Goal: Transaction & Acquisition: Purchase product/service

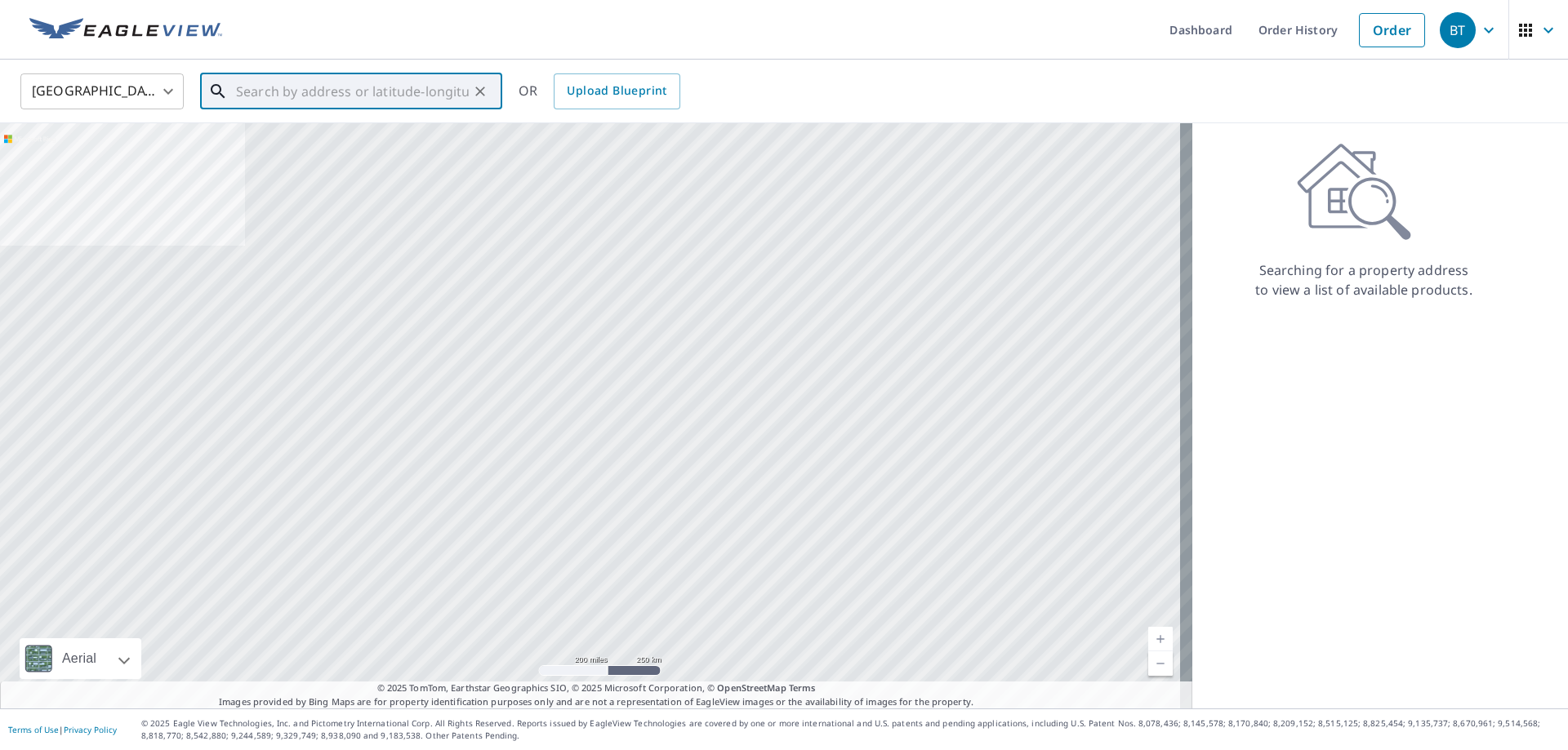
click at [327, 85] on input "text" at bounding box center [352, 91] width 233 height 46
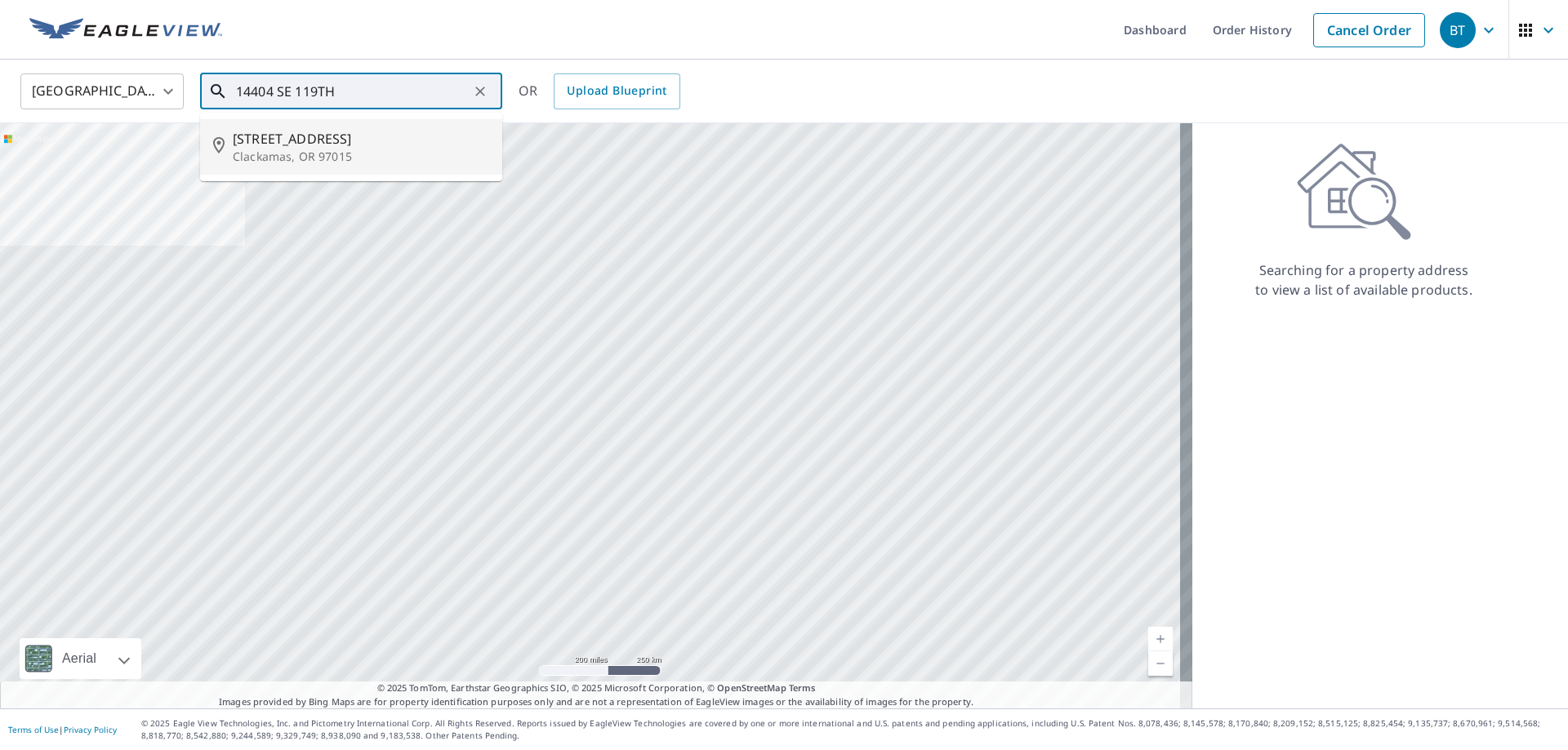
click at [327, 153] on p "Clackamas, OR 97015" at bounding box center [361, 157] width 256 height 16
type input "[STREET_ADDRESS]"
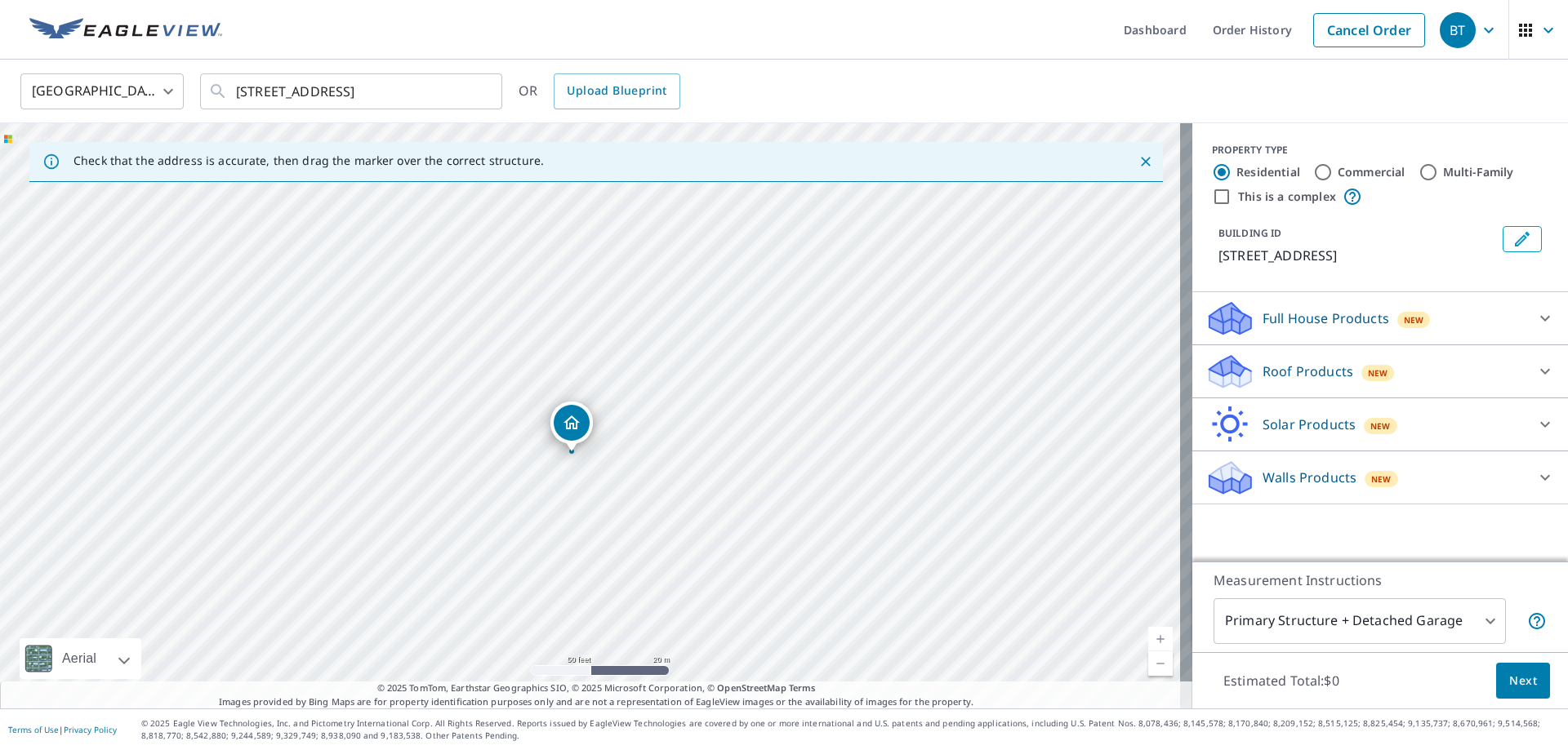
click at [1379, 370] on div "Roof Products New" at bounding box center [1366, 372] width 320 height 38
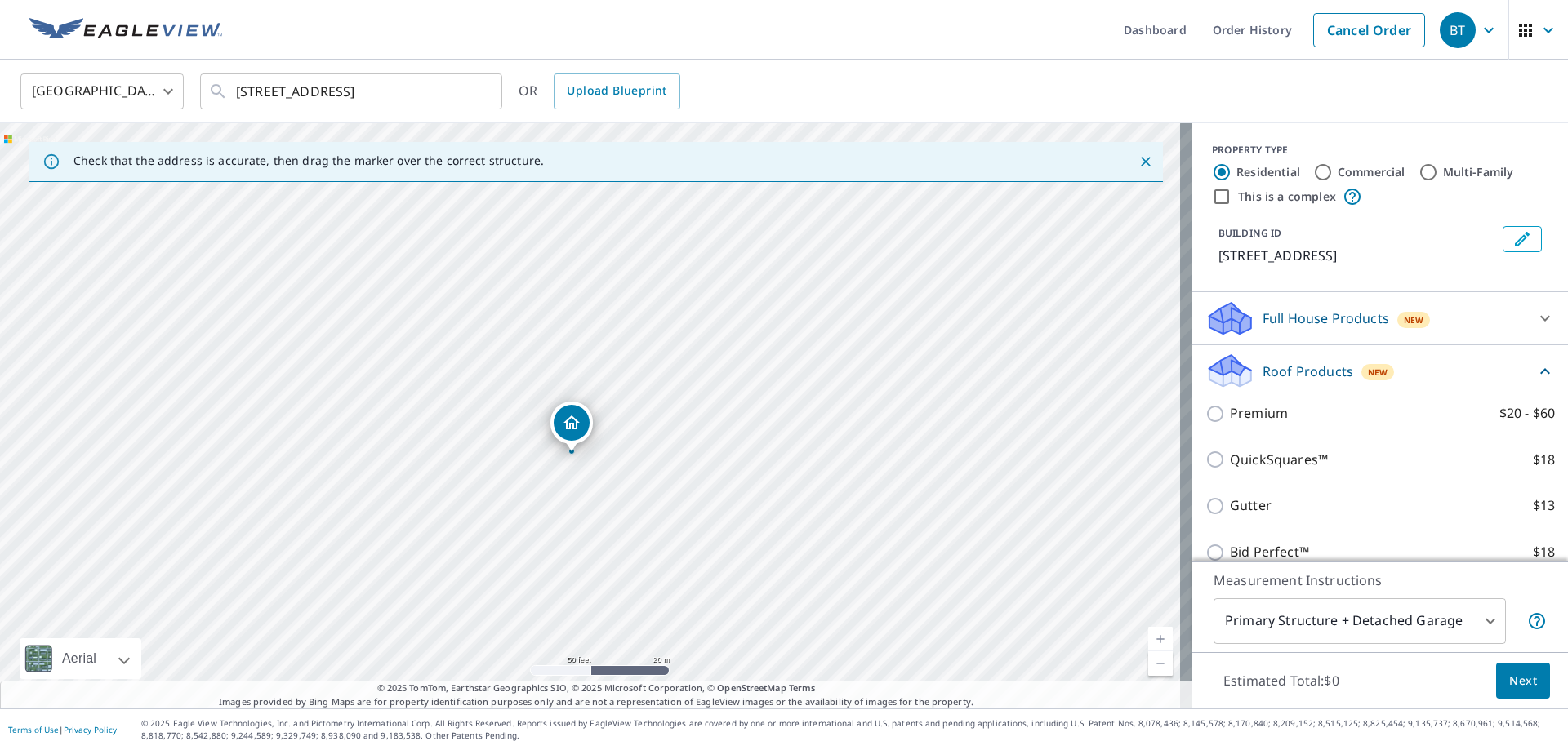
click at [1263, 437] on div "Premium $20 - $60" at bounding box center [1380, 413] width 350 height 47
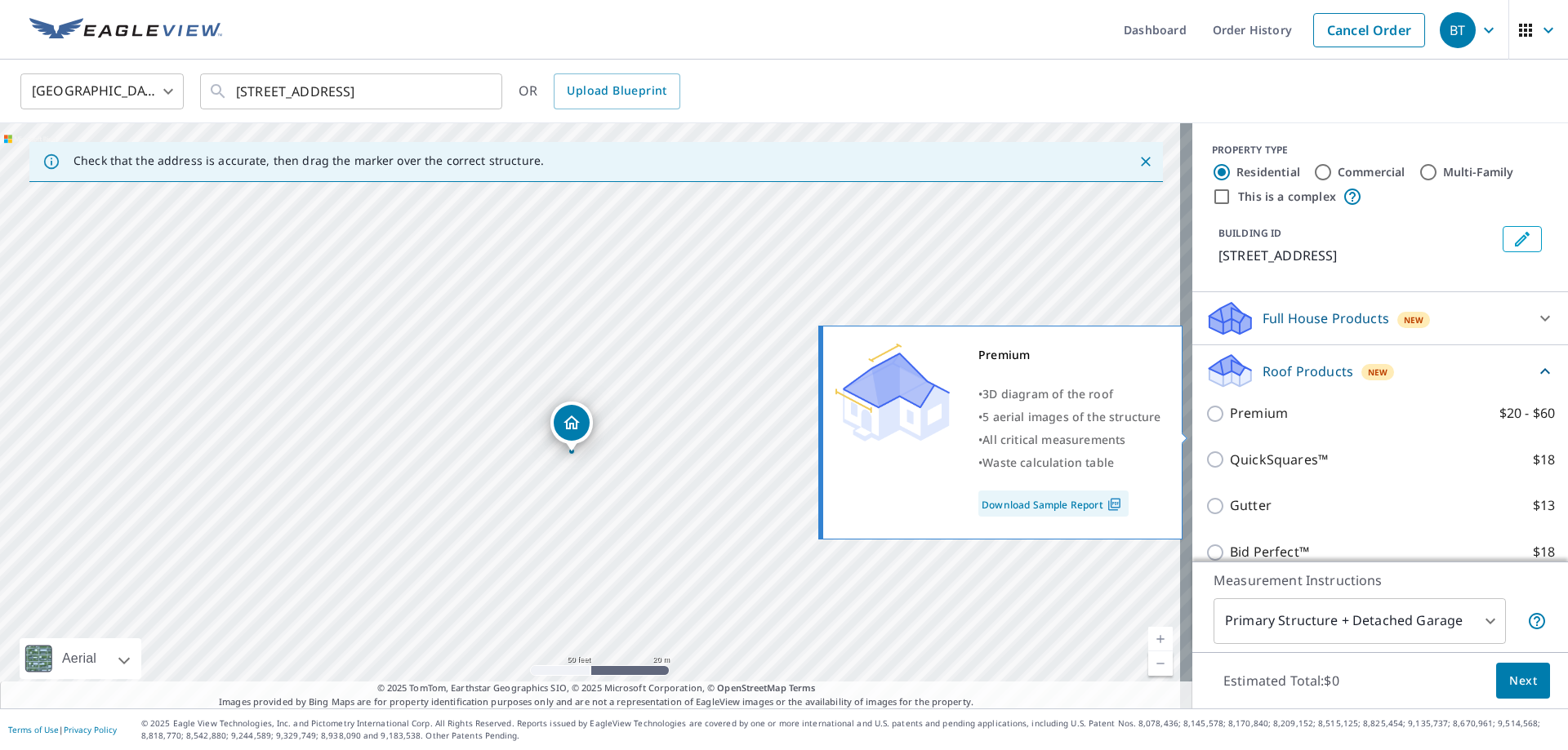
click at [1264, 424] on p "Premium" at bounding box center [1258, 413] width 58 height 21
click at [1230, 424] on input "Premium $20 - $60" at bounding box center [1218, 413] width 24 height 20
checkbox input "true"
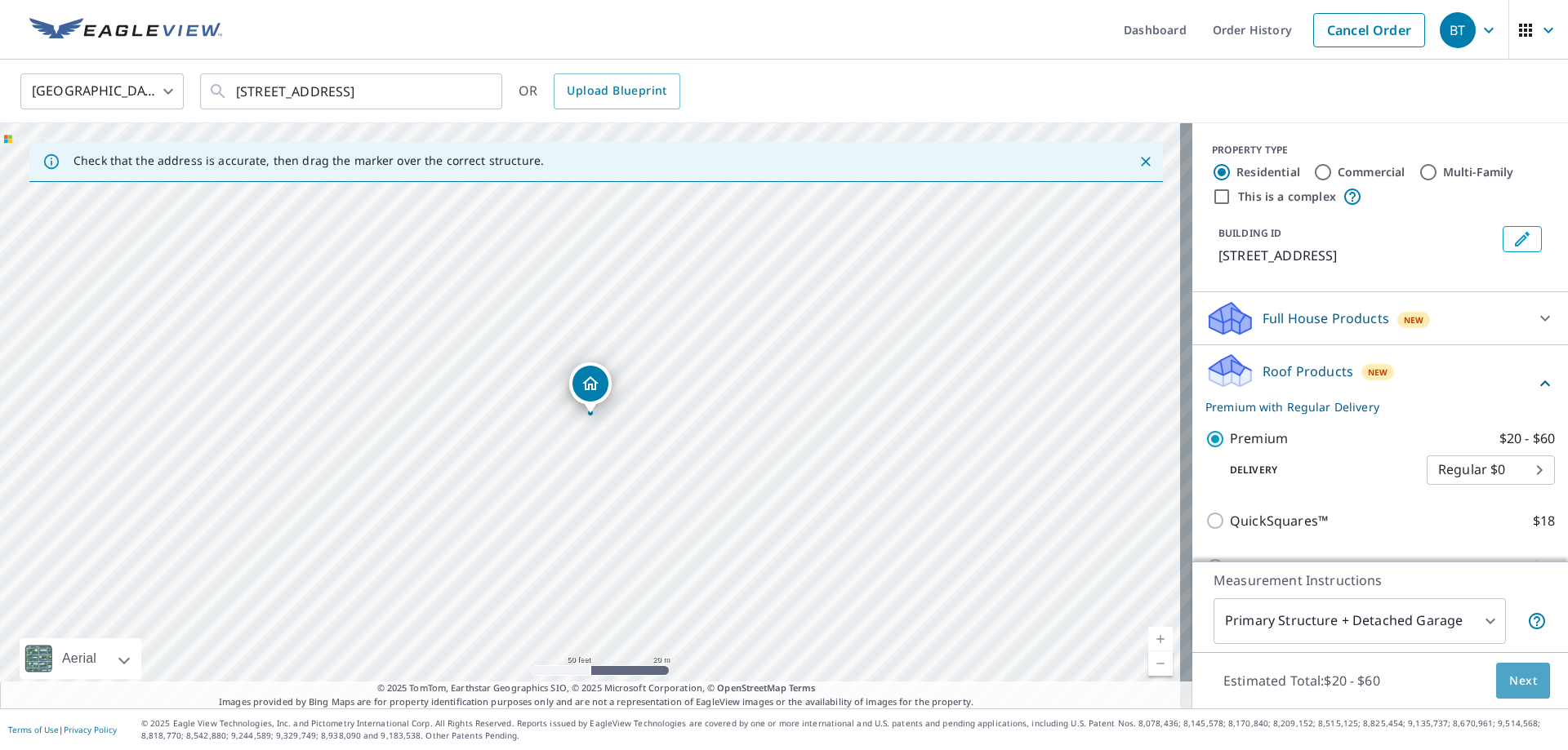
click at [1509, 672] on span "Next" at bounding box center [1523, 682] width 28 height 21
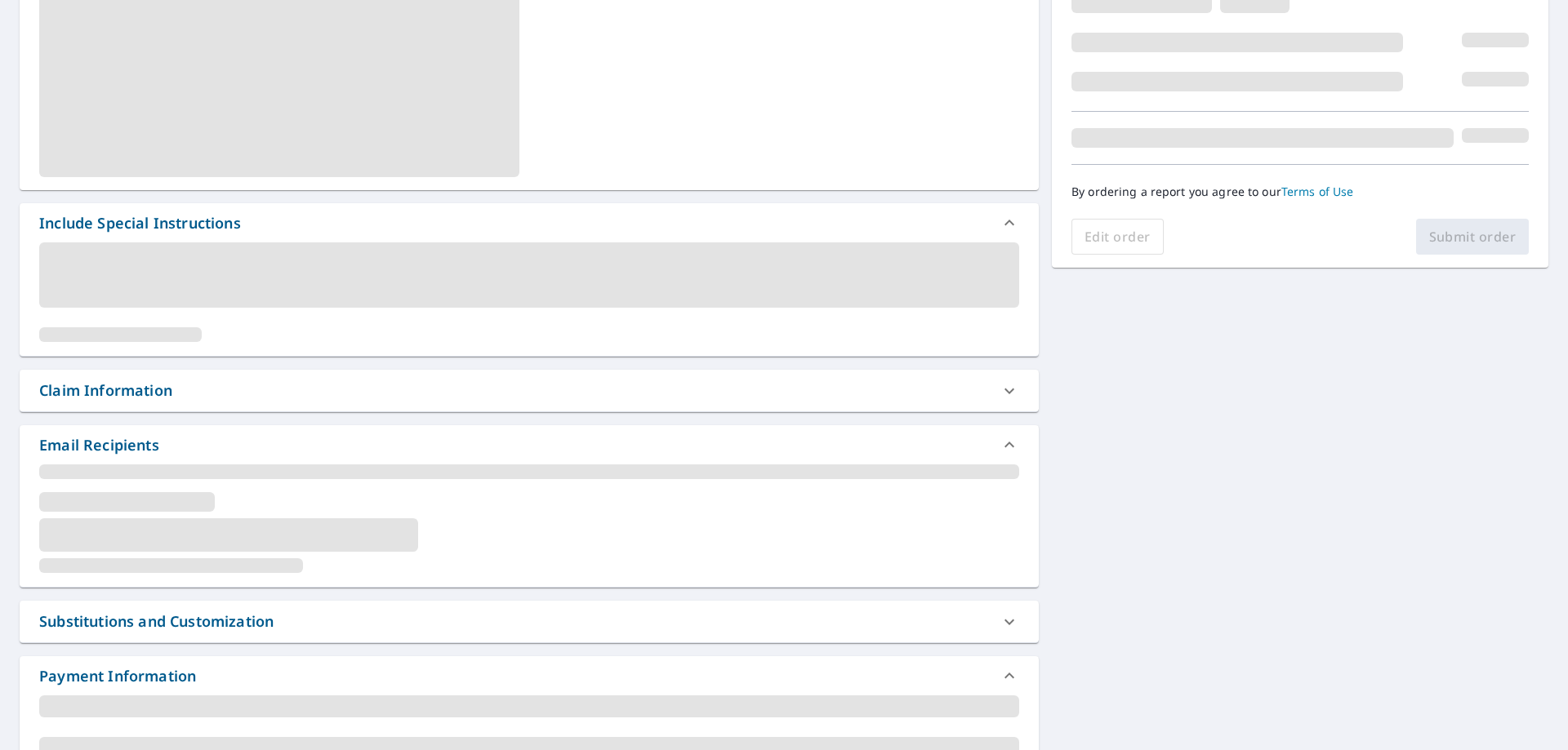
scroll to position [289, 0]
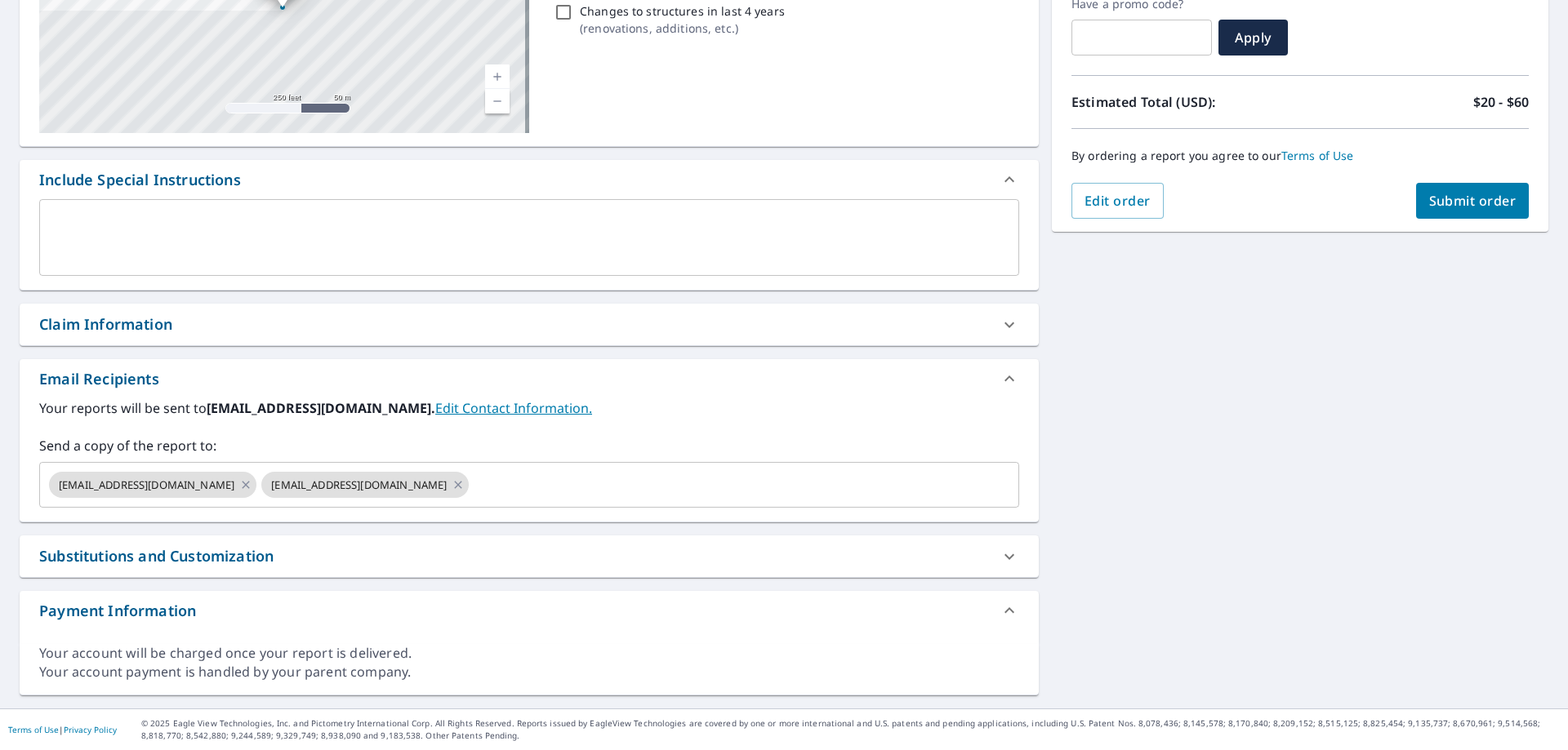
click at [249, 325] on div "Claim Information" at bounding box center [514, 324] width 950 height 22
checkbox input "true"
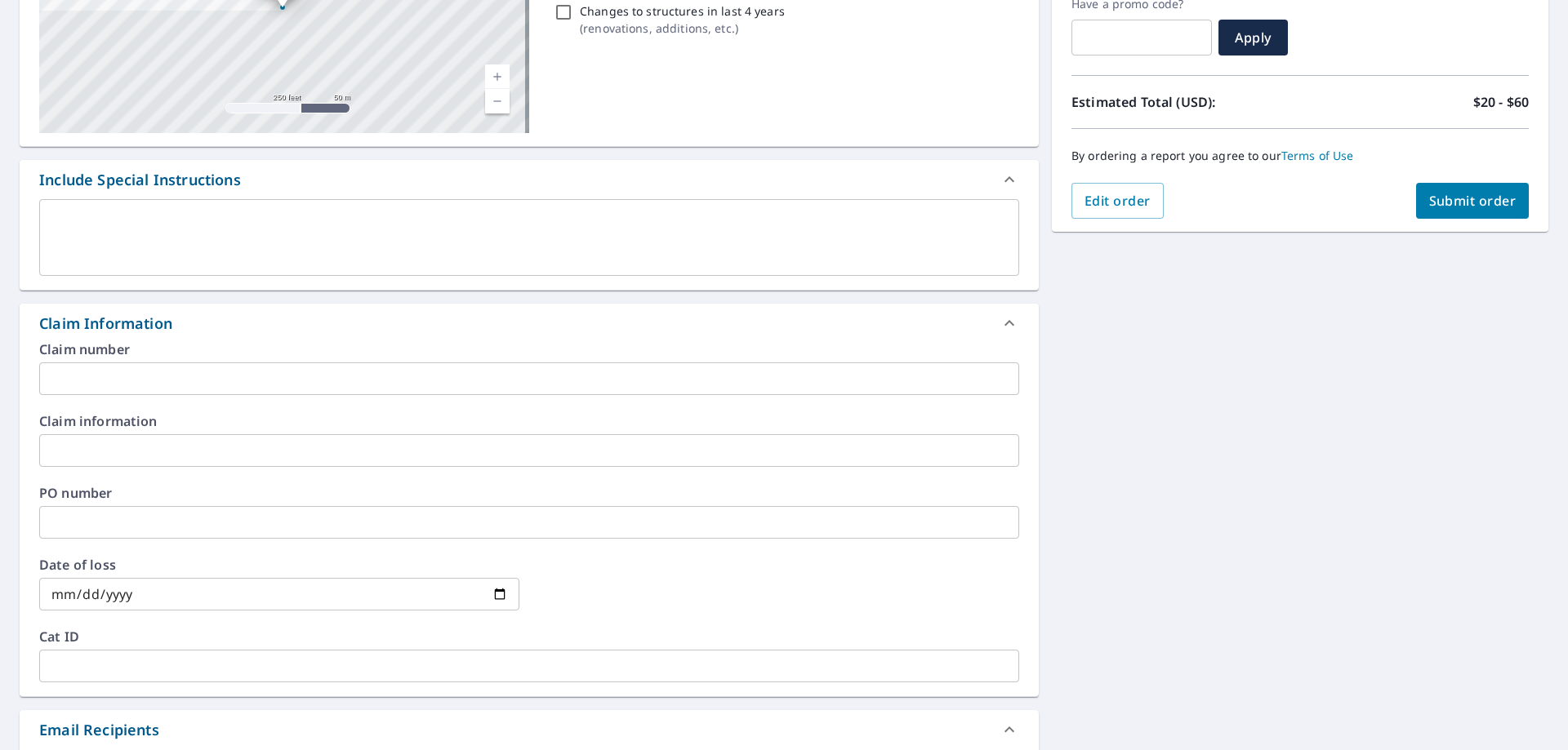
click at [292, 383] on input "text" at bounding box center [529, 379] width 980 height 33
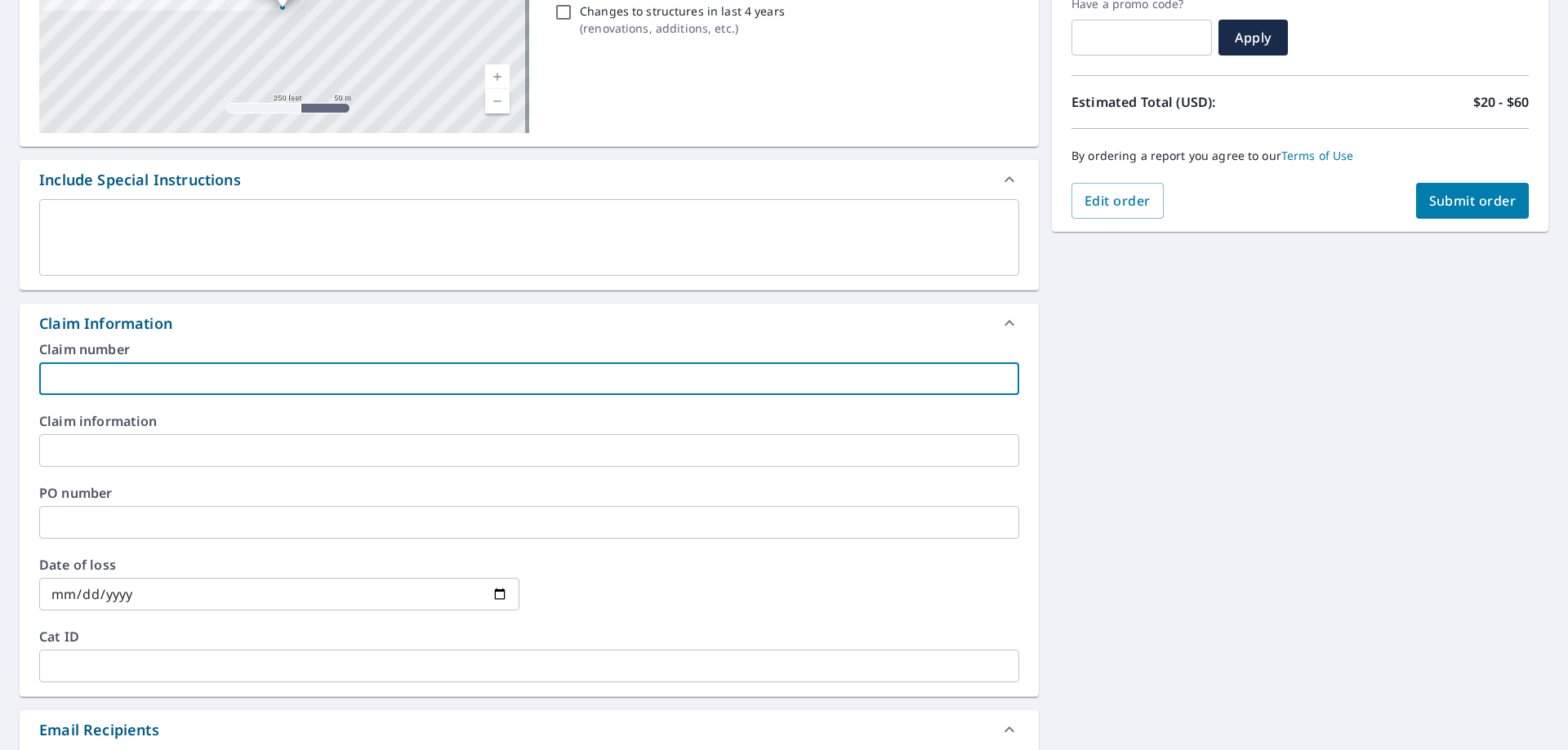
type input "warriors"
checkbox input "true"
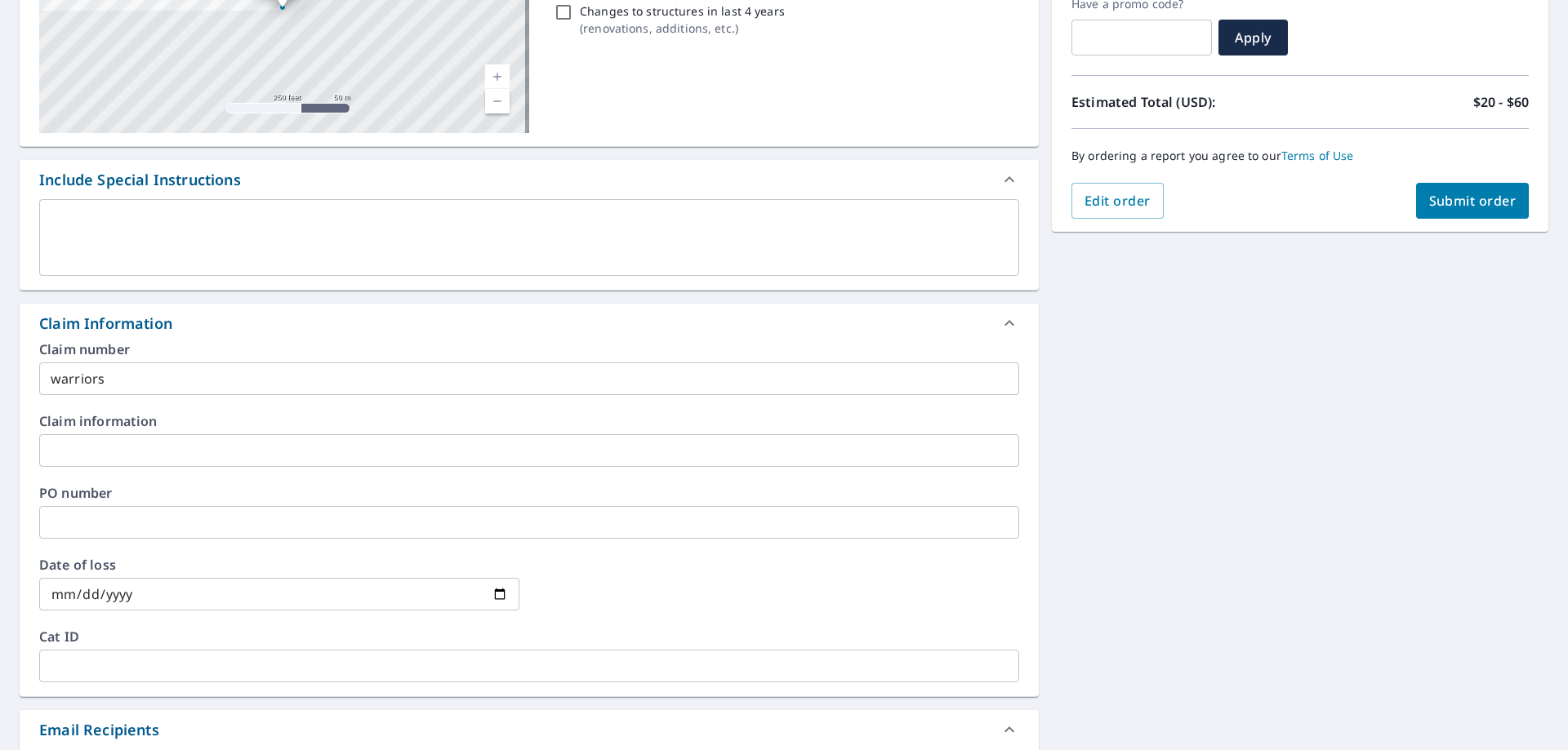
click at [181, 424] on label "Claim information" at bounding box center [529, 420] width 980 height 13
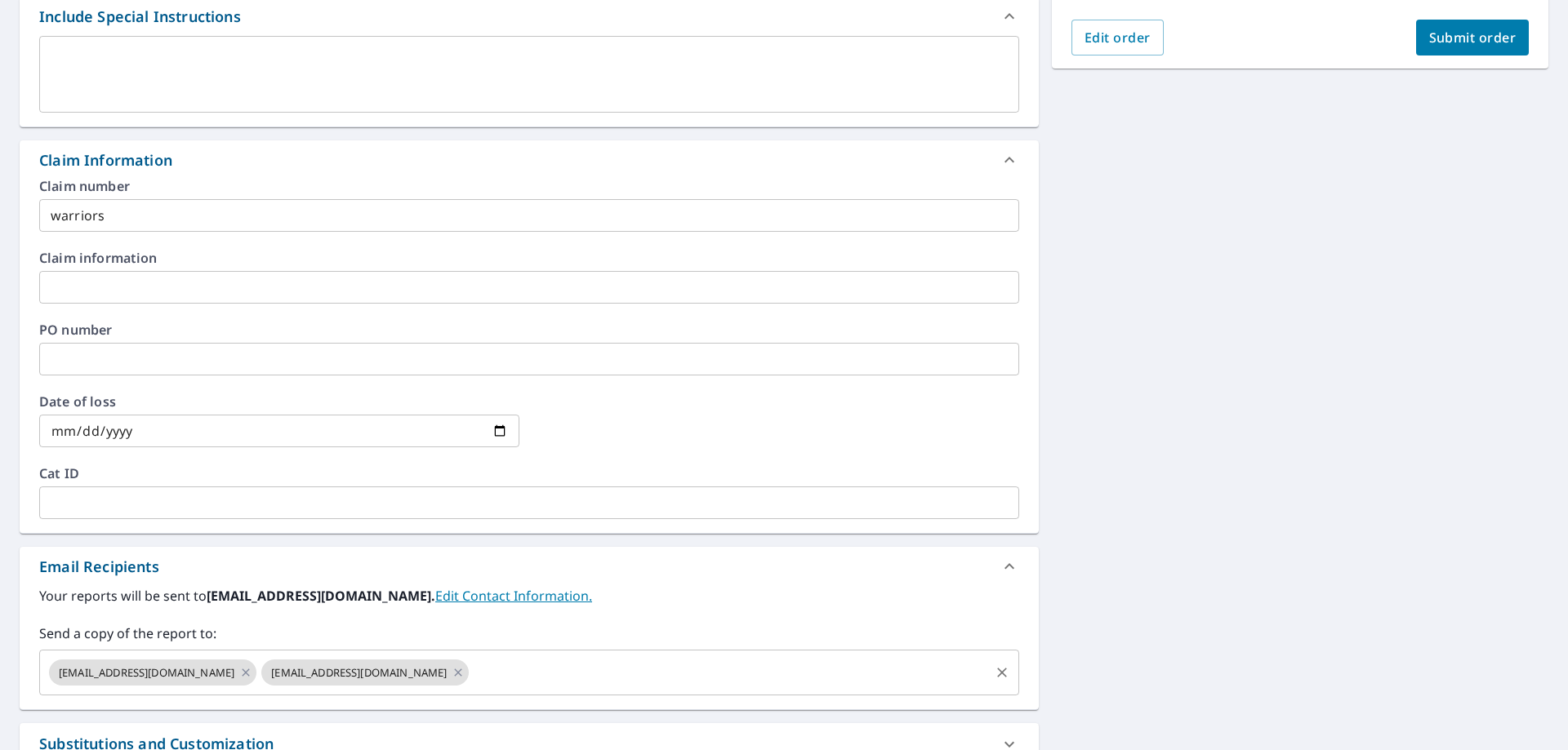
click at [479, 670] on input "text" at bounding box center [729, 673] width 516 height 31
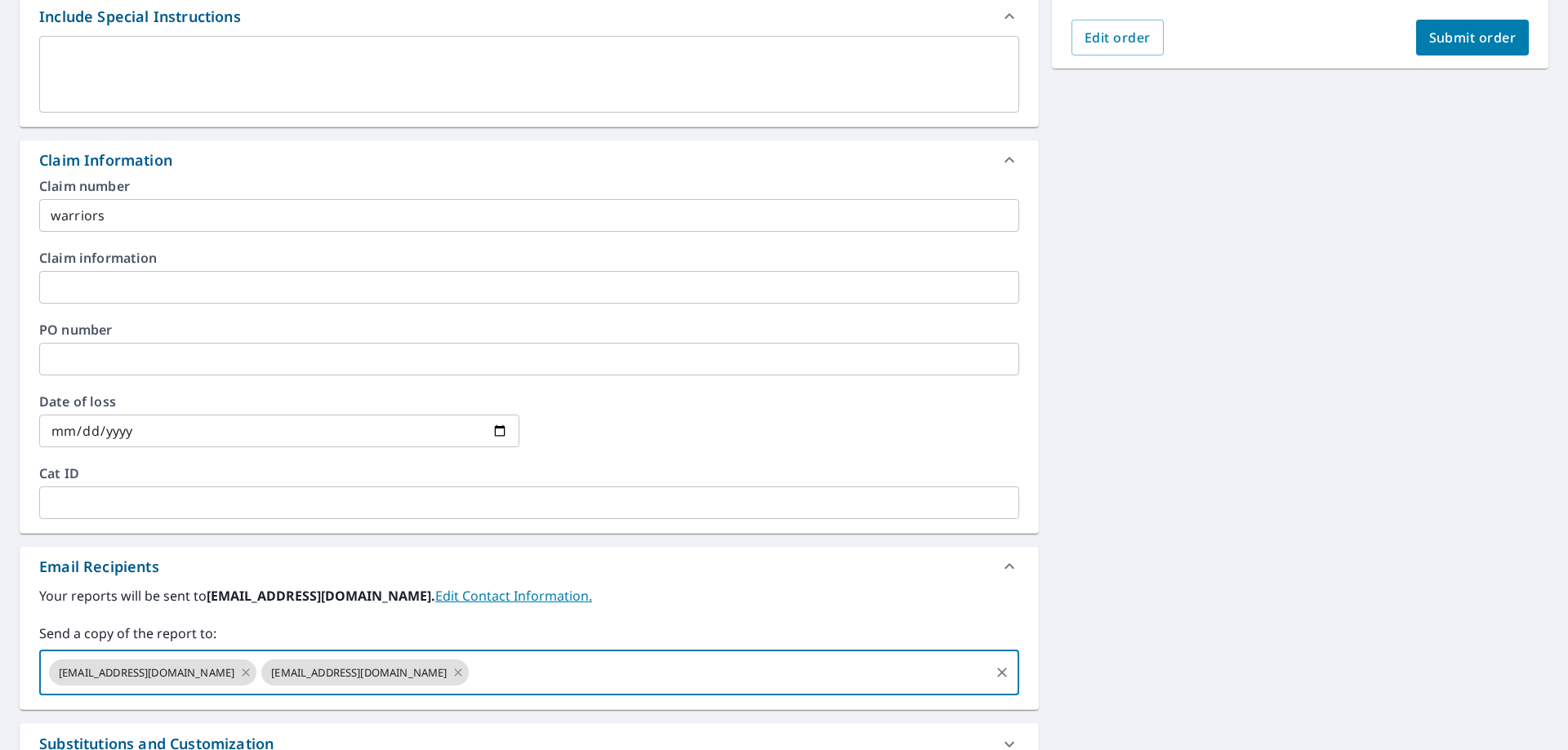
click at [523, 670] on input "text" at bounding box center [729, 673] width 516 height 31
paste input "[PERSON_NAME][EMAIL_ADDRESS][DOMAIN_NAME]"
type input "[PERSON_NAME][EMAIL_ADDRESS][DOMAIN_NAME]"
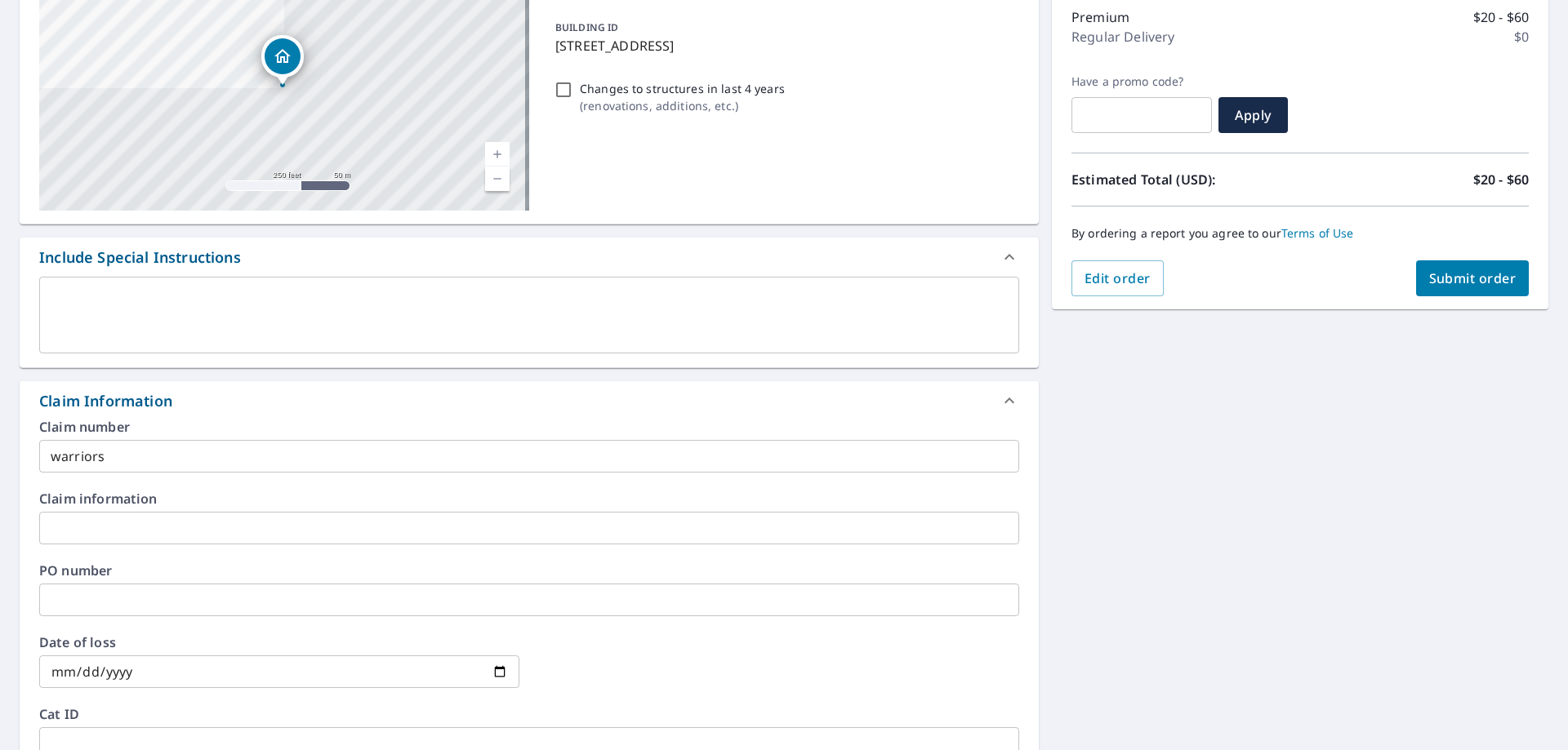
scroll to position [208, 0]
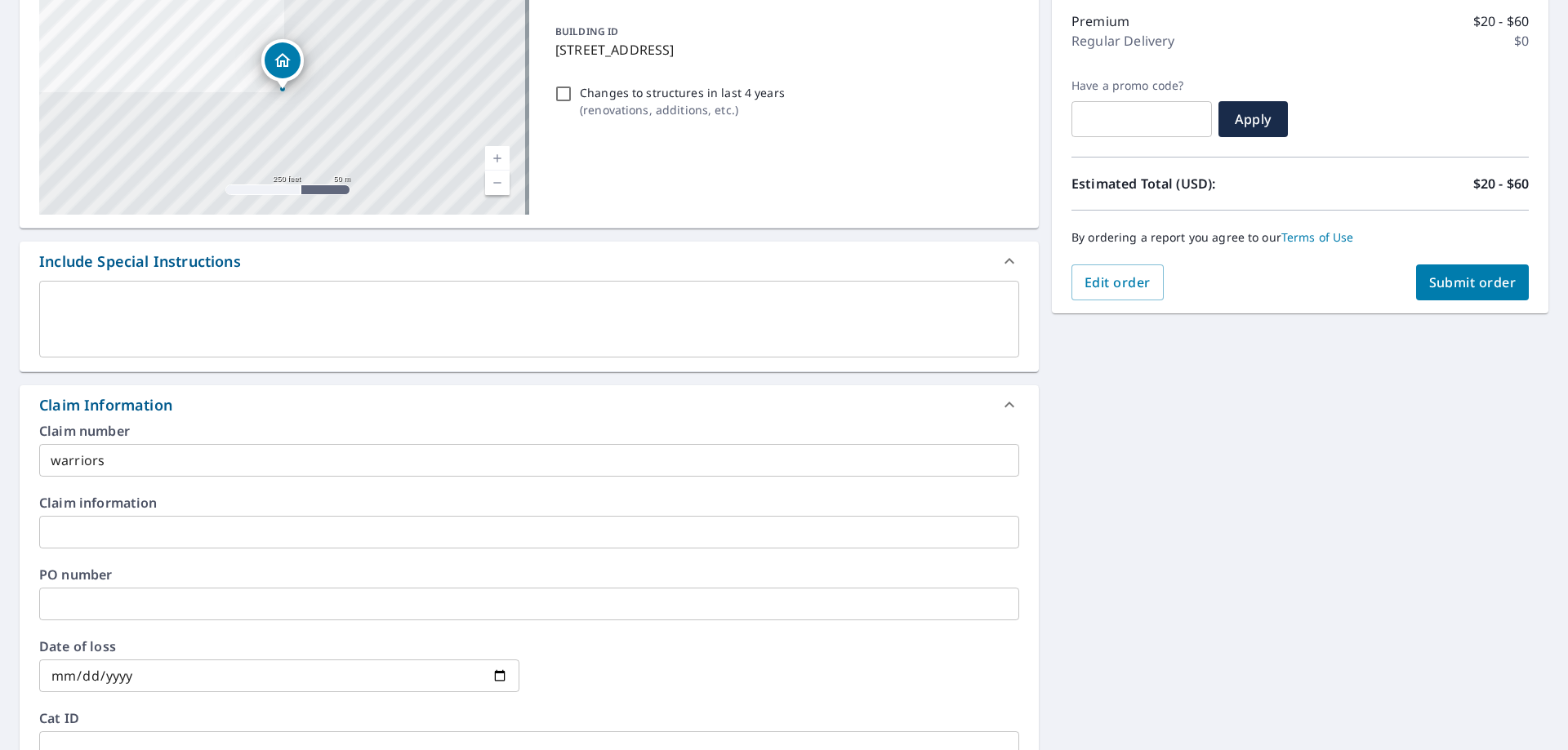
click at [1429, 275] on span "Submit order" at bounding box center [1472, 282] width 87 height 18
checkbox input "true"
